Goal: Complete application form

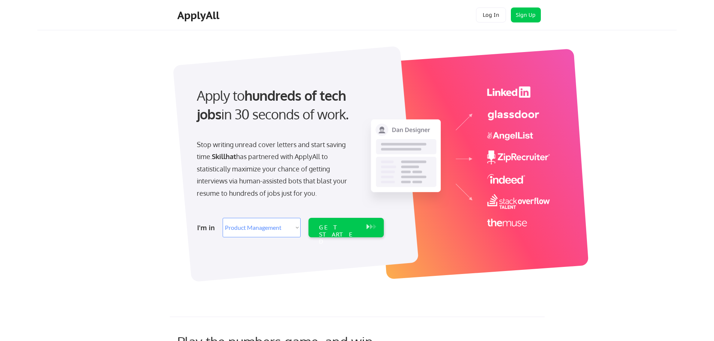
select select ""product""
click at [294, 227] on select "Select Role Web/Front-End Development Product Management UX/UI/Product Design P…" at bounding box center [262, 227] width 78 height 19
select select ""it_security""
click at [223, 218] on select "Select Role Web/Front-End Development Product Management UX/UI/Product Design P…" at bounding box center [262, 227] width 78 height 19
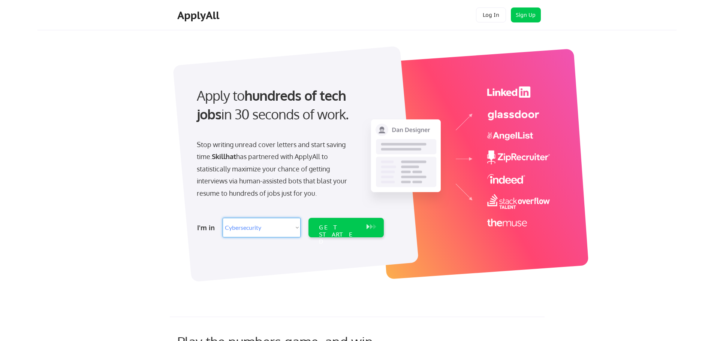
select select ""it_security""
click at [352, 225] on div "GET STARTED" at bounding box center [339, 235] width 40 height 22
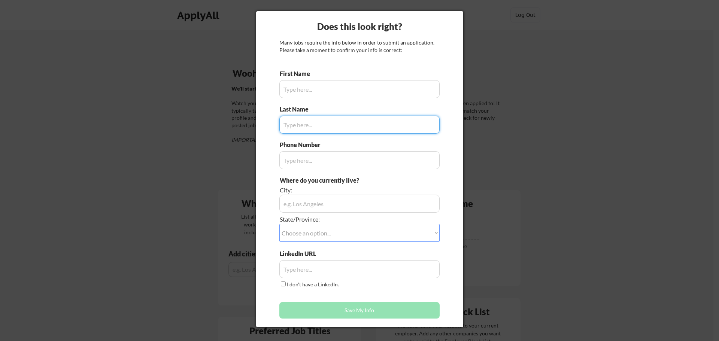
click at [350, 92] on input "input" at bounding box center [359, 89] width 160 height 18
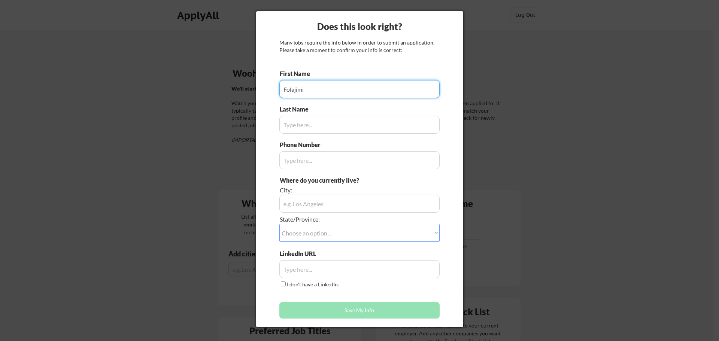
type input "Folajimi"
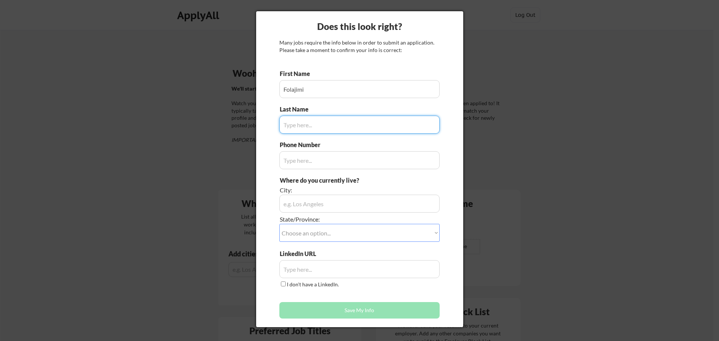
click at [349, 119] on input "input" at bounding box center [359, 125] width 160 height 18
type input "Ojomo"
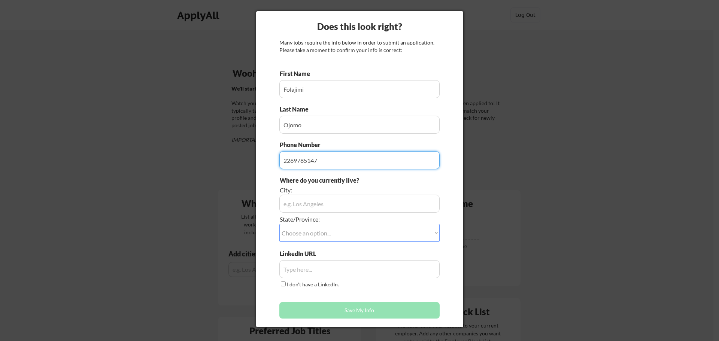
type input "2269785147"
click at [336, 206] on input "input" at bounding box center [359, 204] width 160 height 18
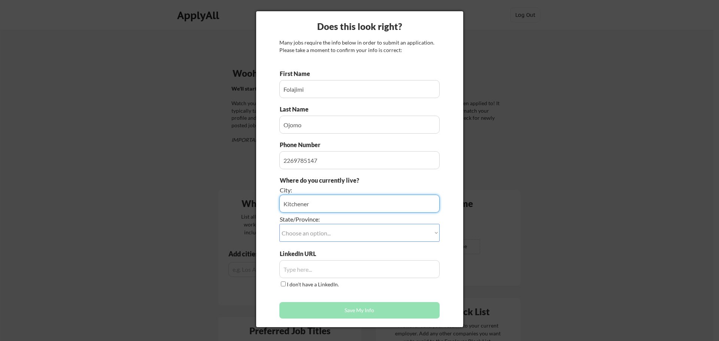
type input "Kitchener"
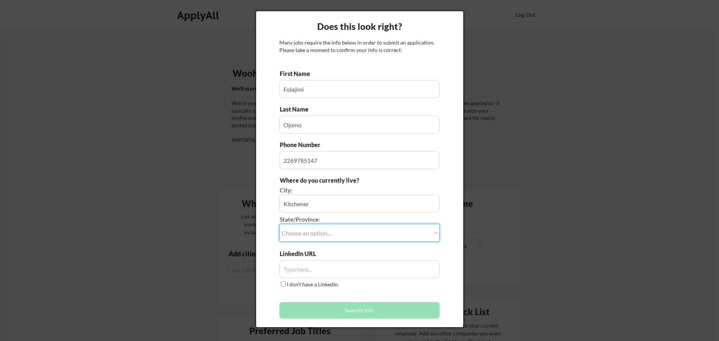
click at [332, 237] on select "Choose an option... Other/Not Applicable Alabama Alaska Alberta Arizona Arkansa…" at bounding box center [359, 233] width 160 height 18
select select ""Ontario""
click at [279, 224] on select "Choose an option... Other/Not Applicable Alabama Alaska Alberta Arizona Arkansa…" at bounding box center [359, 233] width 160 height 18
click at [386, 252] on div "LinkedIn URL I don't have a LinkedIn." at bounding box center [359, 269] width 160 height 39
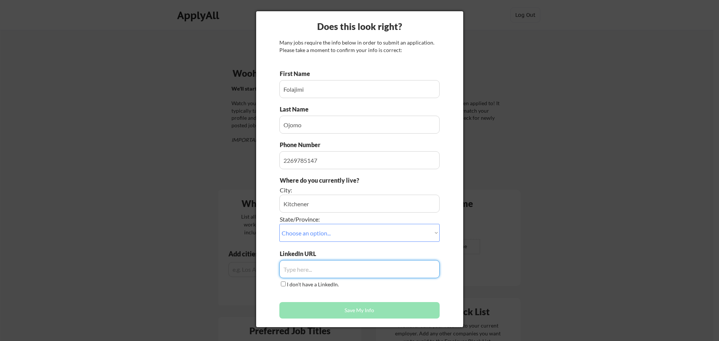
click at [331, 275] on input "input" at bounding box center [359, 269] width 160 height 18
paste input "https://www.linkedin.com/in/folajimi-ojomo-04/"
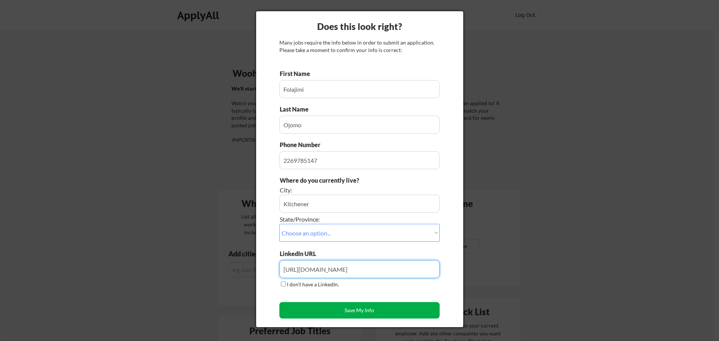
type input "https://www.linkedin.com/in/folajimi-ojomo-04/"
click at [389, 310] on button "Save My Info" at bounding box center [359, 310] width 160 height 16
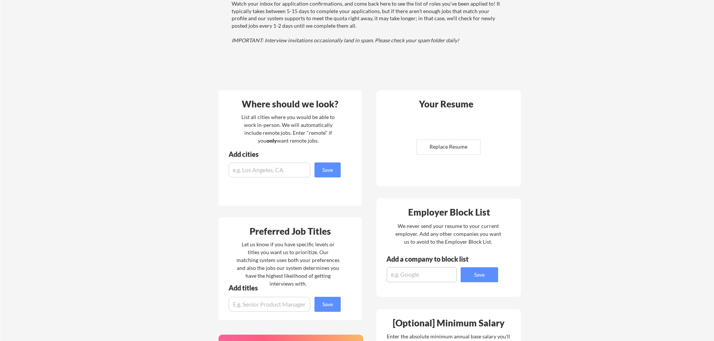
scroll to position [112, 0]
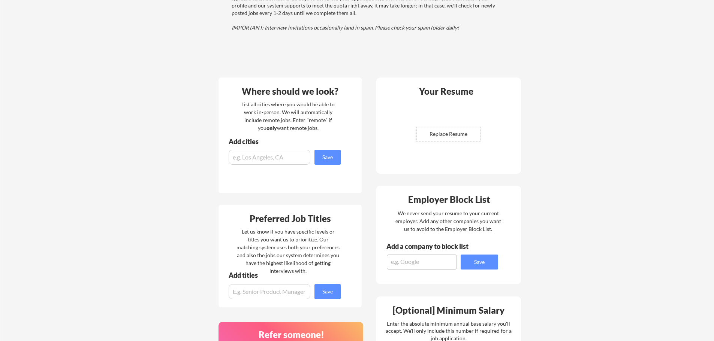
click at [450, 134] on input "file" at bounding box center [448, 134] width 63 height 14
type input "C:\fakepath\Folajimi Ayotomi Ojomo - GRC (1).pdf"
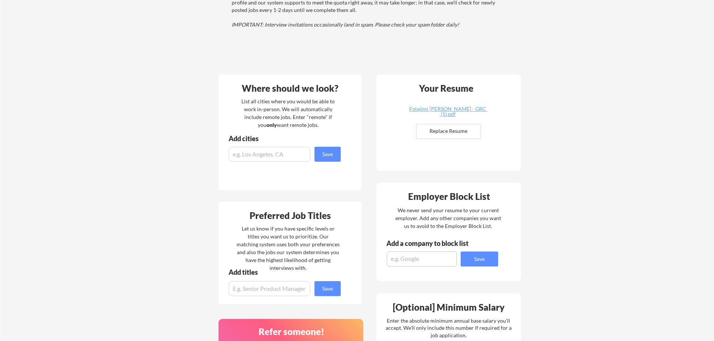
scroll to position [112, 0]
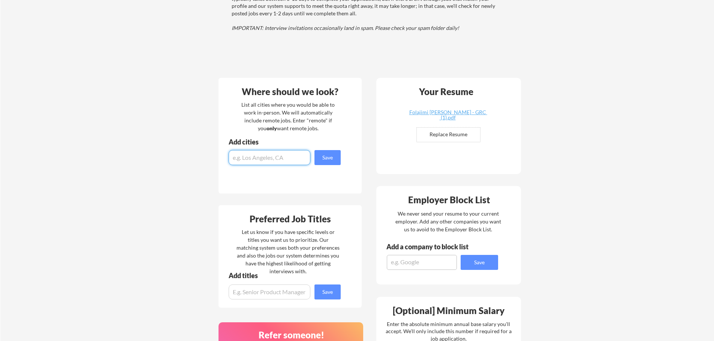
click at [268, 157] on input "input" at bounding box center [270, 157] width 82 height 15
type input "Kitchener, [GEOGRAPHIC_DATA], [GEOGRAPHIC_DATA], [GEOGRAPHIC_DATA], [GEOGRAPHIC…"
click at [321, 158] on button "Save" at bounding box center [327, 157] width 26 height 15
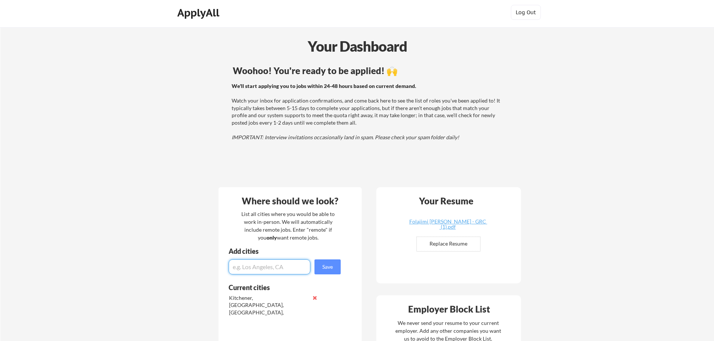
scroll to position [0, 0]
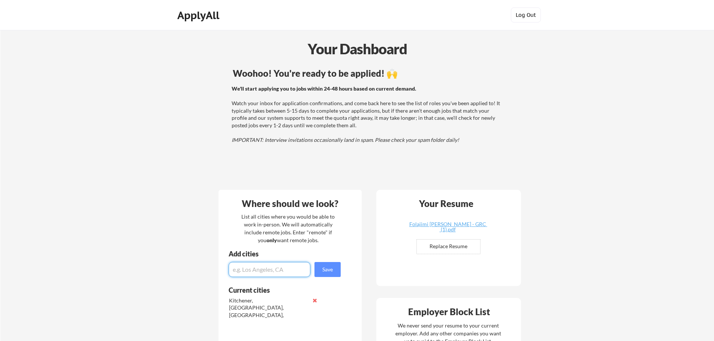
click at [533, 15] on button "Log Out" at bounding box center [526, 14] width 30 height 15
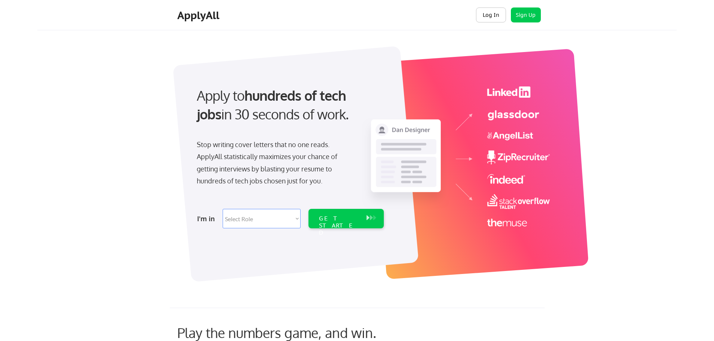
click at [486, 16] on button "Log In" at bounding box center [491, 14] width 30 height 15
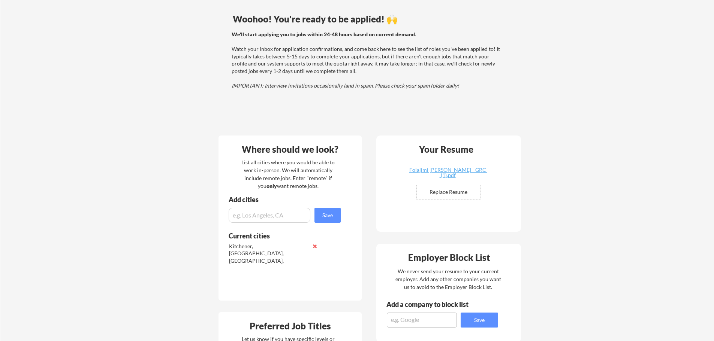
scroll to position [37, 0]
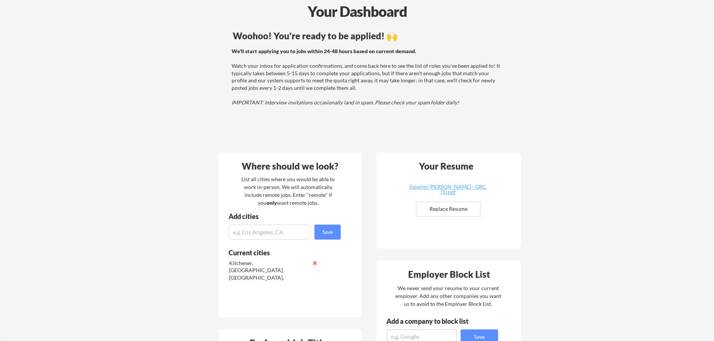
drag, startPoint x: 390, startPoint y: 0, endPoint x: 544, endPoint y: 168, distance: 228.3
click at [544, 168] on div "Your Dashboard Woohoo! You're ready to be applied! 🙌 We'll start applying you t…" at bounding box center [356, 319] width 713 height 653
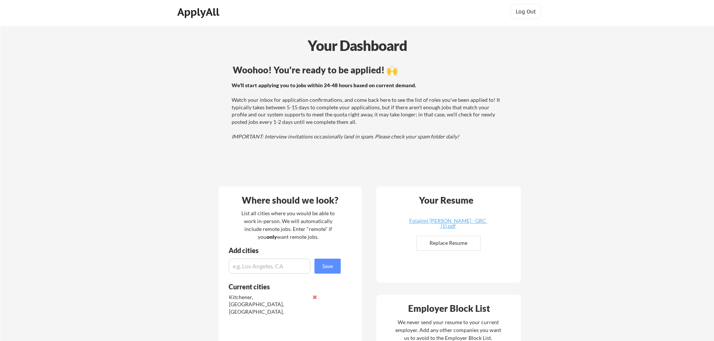
scroll to position [0, 0]
